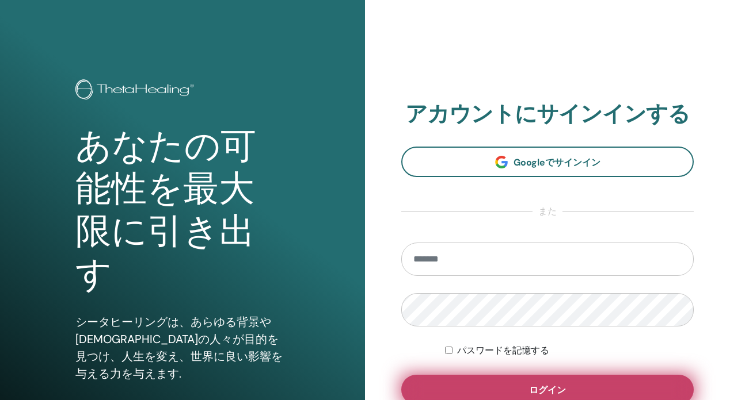
type input "**********"
click at [509, 383] on button "ログイン" at bounding box center [547, 390] width 292 height 30
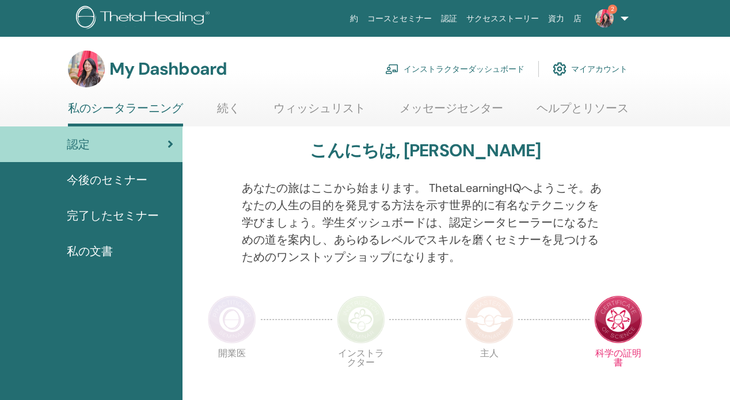
click at [468, 65] on link "インストラクターダッシュボード" at bounding box center [454, 68] width 139 height 25
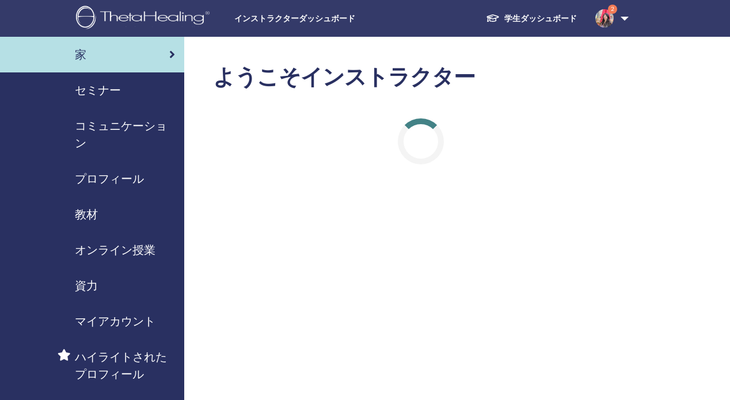
click at [93, 217] on span "教材" at bounding box center [86, 214] width 23 height 17
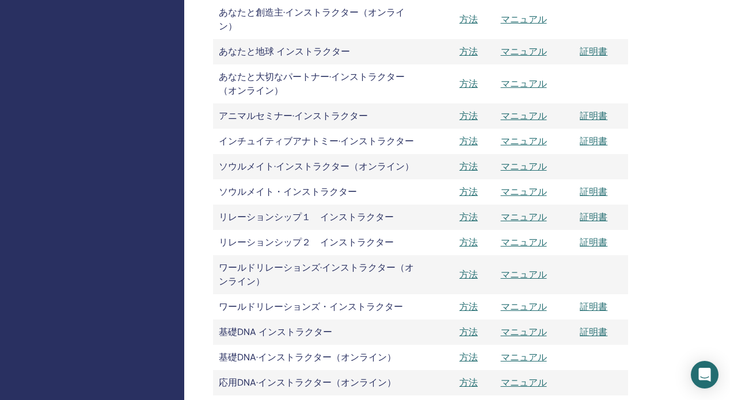
scroll to position [1100, 0]
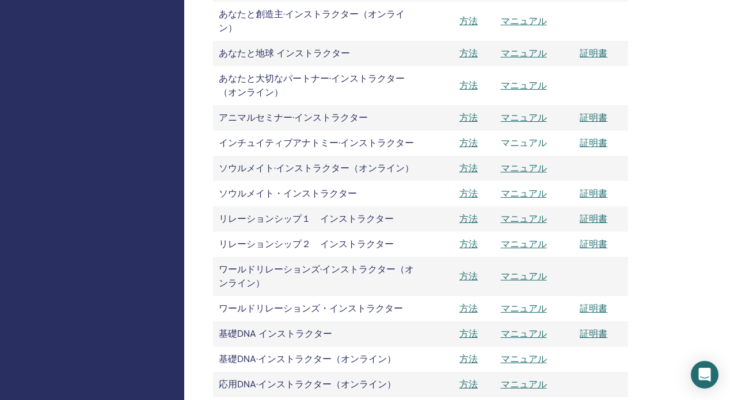
click at [526, 144] on link "マニュアル" at bounding box center [524, 143] width 46 height 12
